Goal: Information Seeking & Learning: Learn about a topic

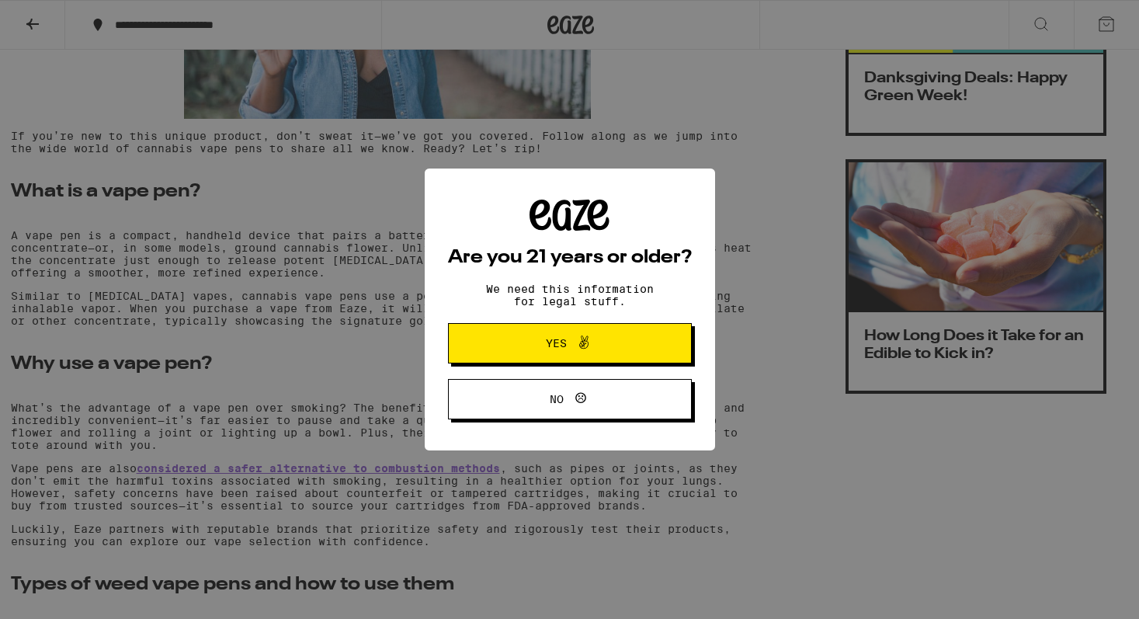
click at [505, 396] on button "No" at bounding box center [570, 399] width 244 height 40
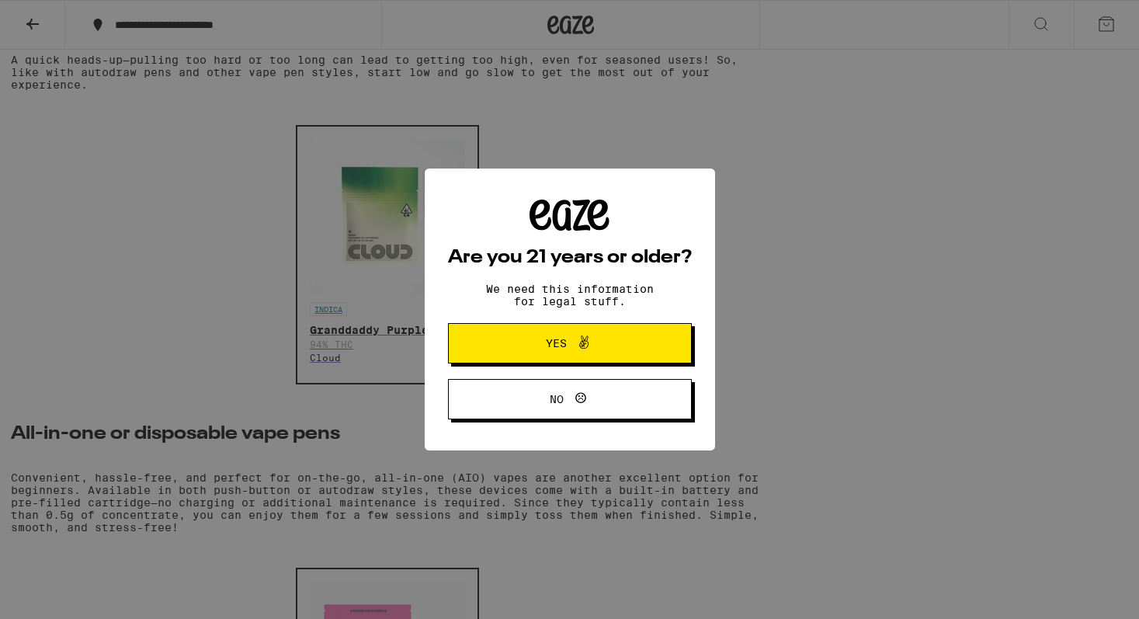
scroll to position [2077, 0]
